Goal: Transaction & Acquisition: Subscribe to service/newsletter

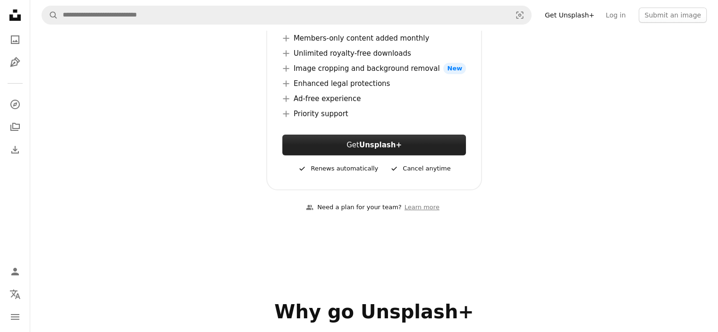
scroll to position [236, 0]
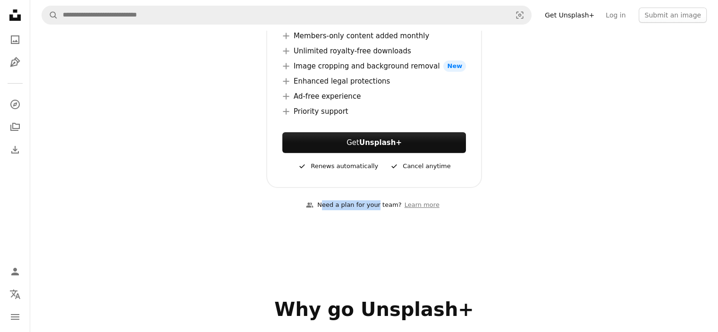
drag, startPoint x: 330, startPoint y: 204, endPoint x: 394, endPoint y: 207, distance: 64.8
click at [383, 205] on div "A group of people Need a plan for your team?" at bounding box center [353, 205] width 95 height 10
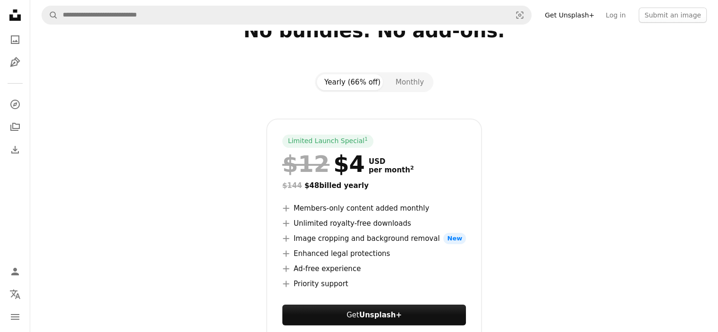
scroll to position [0, 0]
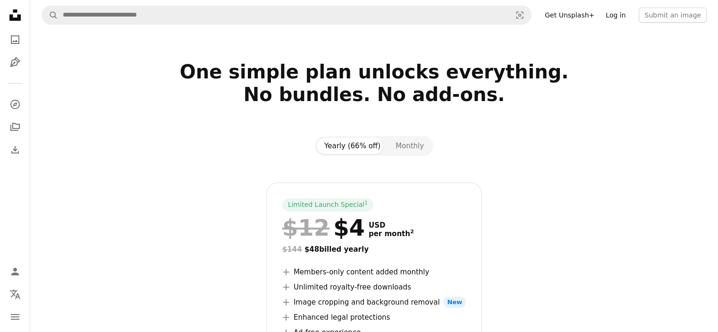
click at [616, 20] on link "Log in" at bounding box center [615, 15] width 31 height 15
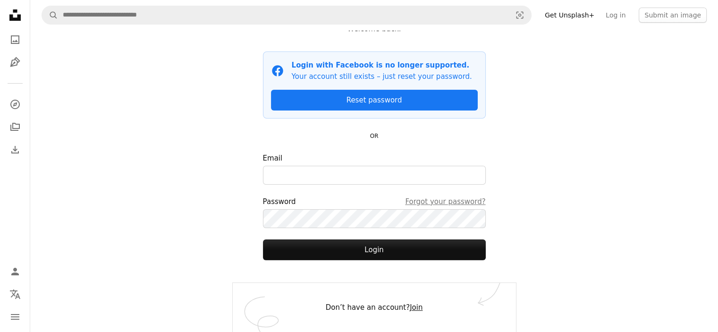
scroll to position [50, 0]
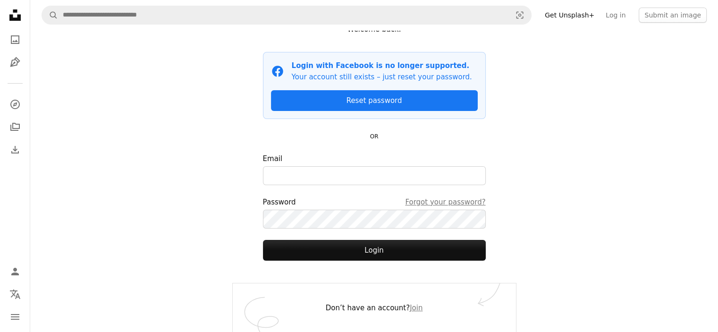
click at [413, 265] on div "Login Welcome back. Facebook icon Login with Facebook is no longer supported. Y…" at bounding box center [374, 156] width 283 height 352
click at [410, 308] on link "Join" at bounding box center [416, 308] width 13 height 9
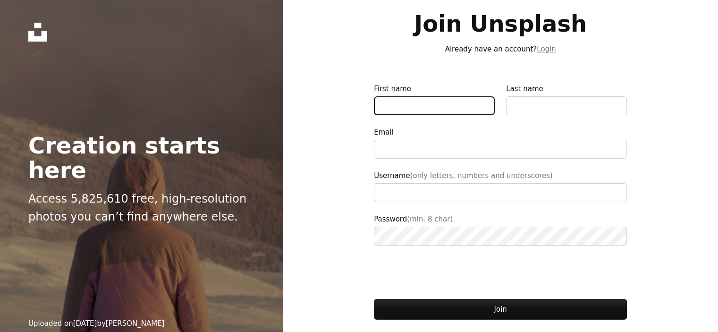
click at [410, 100] on input "First name" at bounding box center [434, 105] width 121 height 19
type input "********"
type input "*******"
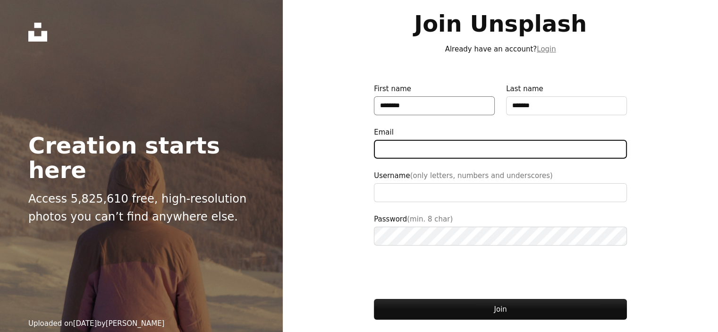
type input "**********"
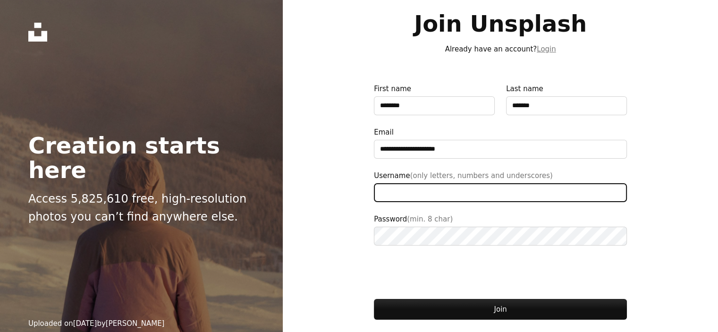
click at [428, 202] on input "Username (only letters, numbers and underscores)" at bounding box center [500, 192] width 253 height 19
click at [402, 192] on input "Username (only letters, numbers and underscores)" at bounding box center [500, 192] width 253 height 19
type input "**********"
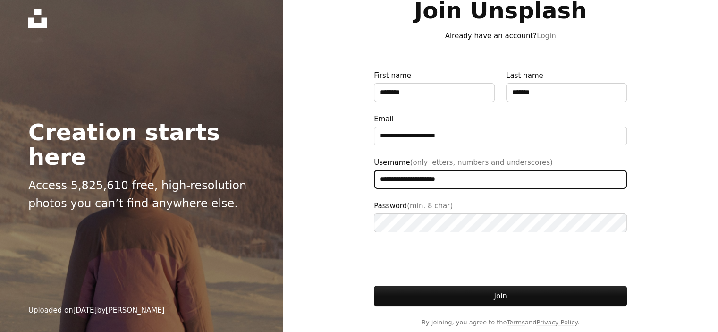
scroll to position [19, 0]
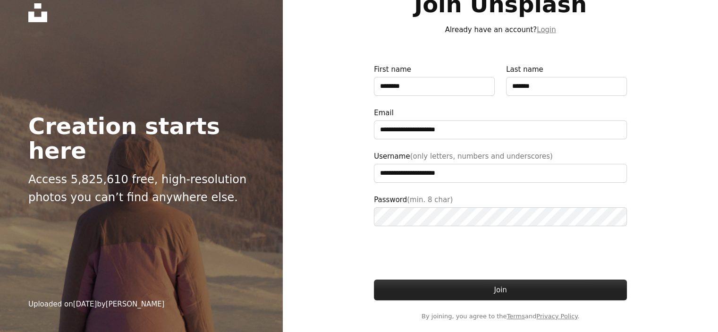
click at [510, 291] on button "Join" at bounding box center [500, 290] width 253 height 21
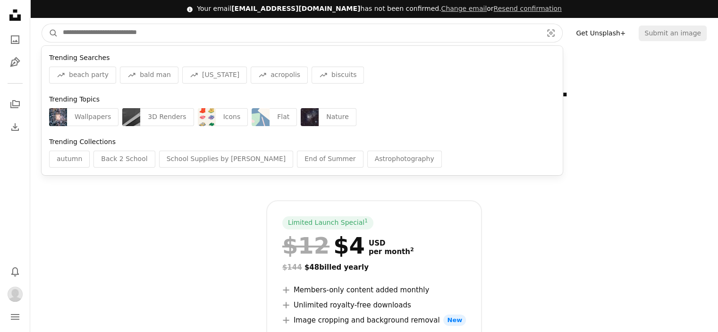
click at [141, 30] on input "Find visuals sitewide" at bounding box center [299, 33] width 482 height 18
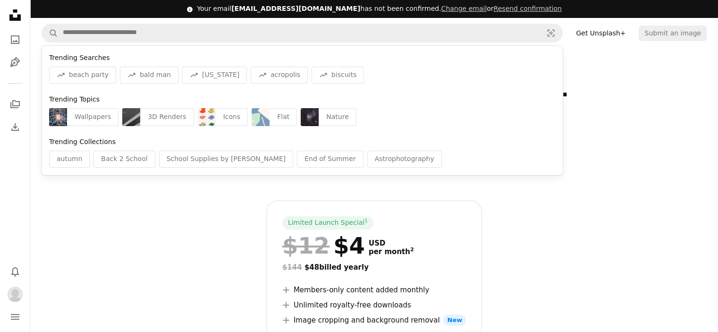
click at [141, 232] on div "Limited Launch Special 1 $12 $4 USD per month 2 $144 $48 billed yearly A plus s…" at bounding box center [374, 321] width 612 height 242
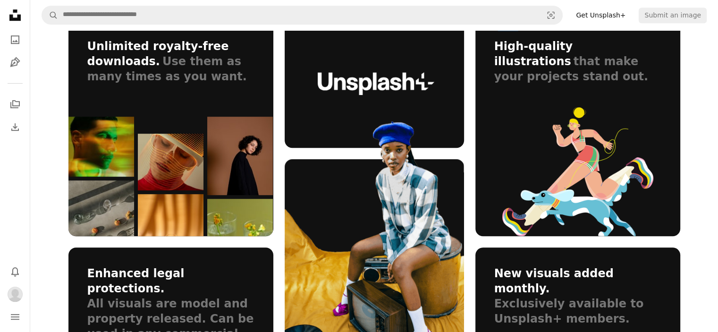
scroll to position [756, 0]
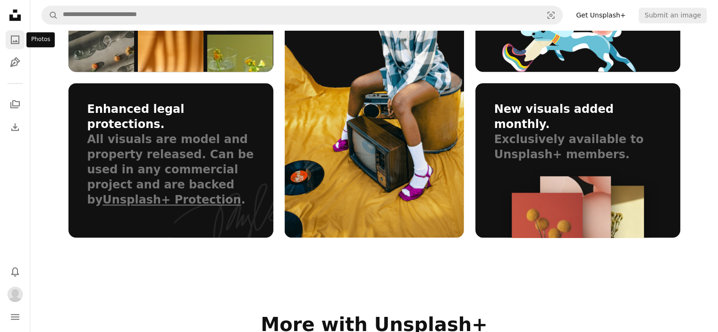
click at [14, 42] on icon "Photos" at bounding box center [15, 39] width 9 height 9
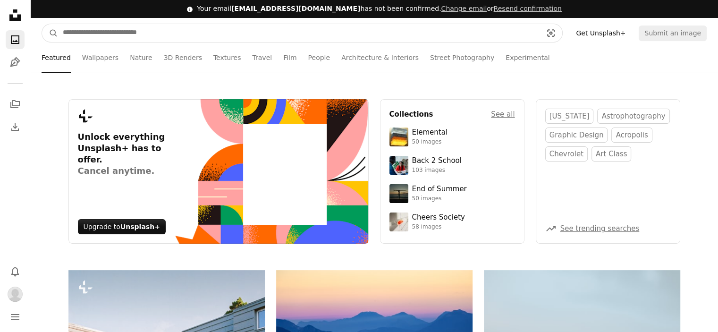
click at [562, 34] on icon "Visual search" at bounding box center [551, 32] width 23 height 9
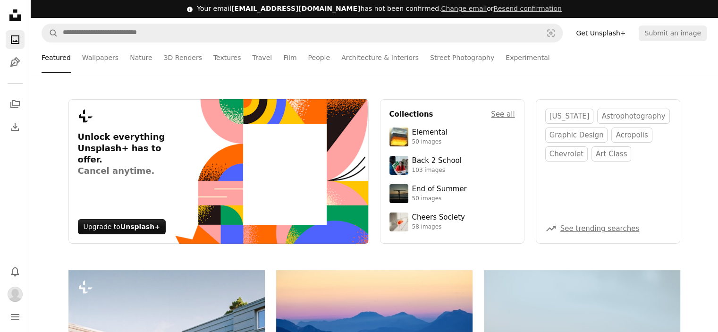
click at [17, 15] on icon at bounding box center [14, 14] width 11 height 11
